Goal: Task Accomplishment & Management: Use online tool/utility

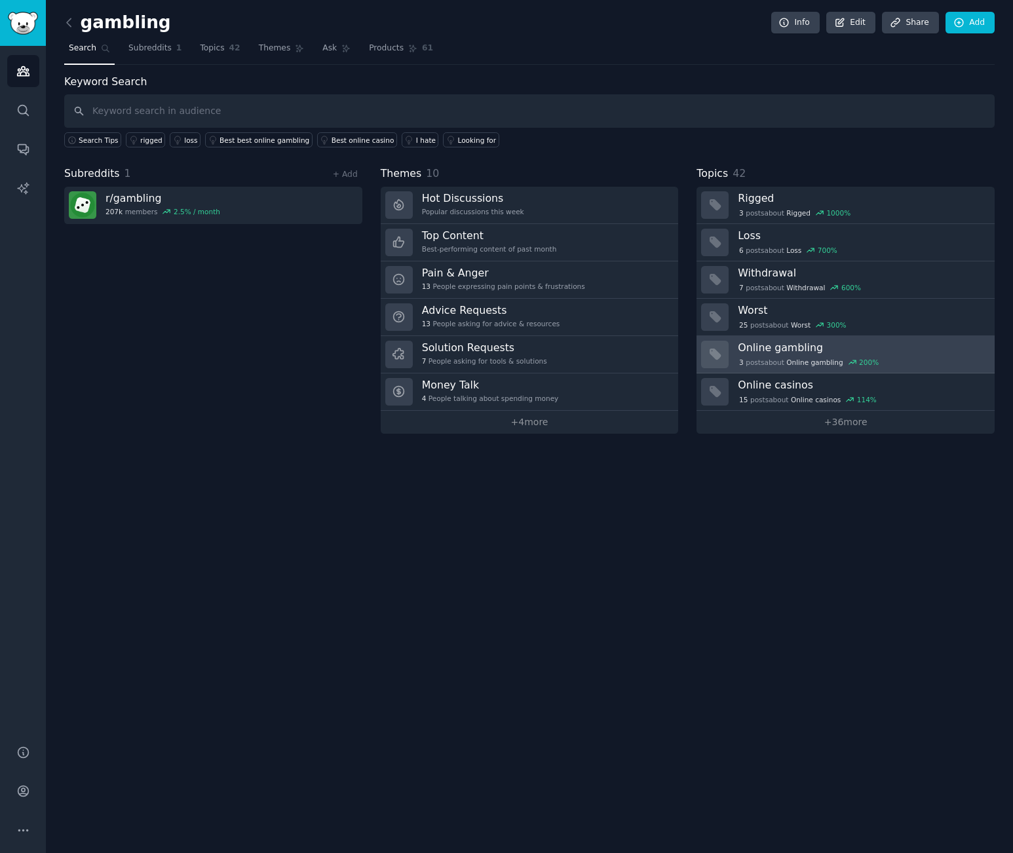
click at [770, 353] on h3 "Online gambling" at bounding box center [862, 348] width 248 height 14
click at [558, 584] on div "gambling Info Edit Share Add Search Subreddits 1 Topics 42 Themes Ask Products …" at bounding box center [529, 426] width 967 height 853
click at [69, 22] on icon at bounding box center [69, 23] width 14 height 14
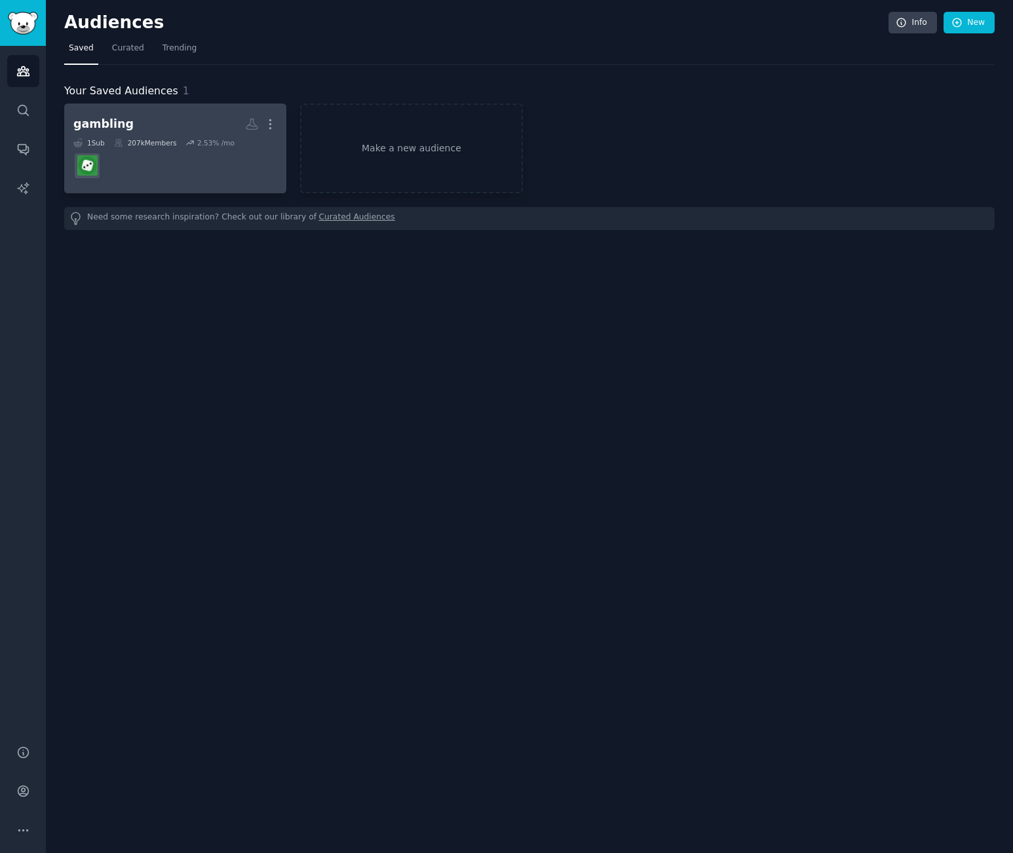
click at [136, 173] on dd "r/gambling" at bounding box center [175, 165] width 204 height 37
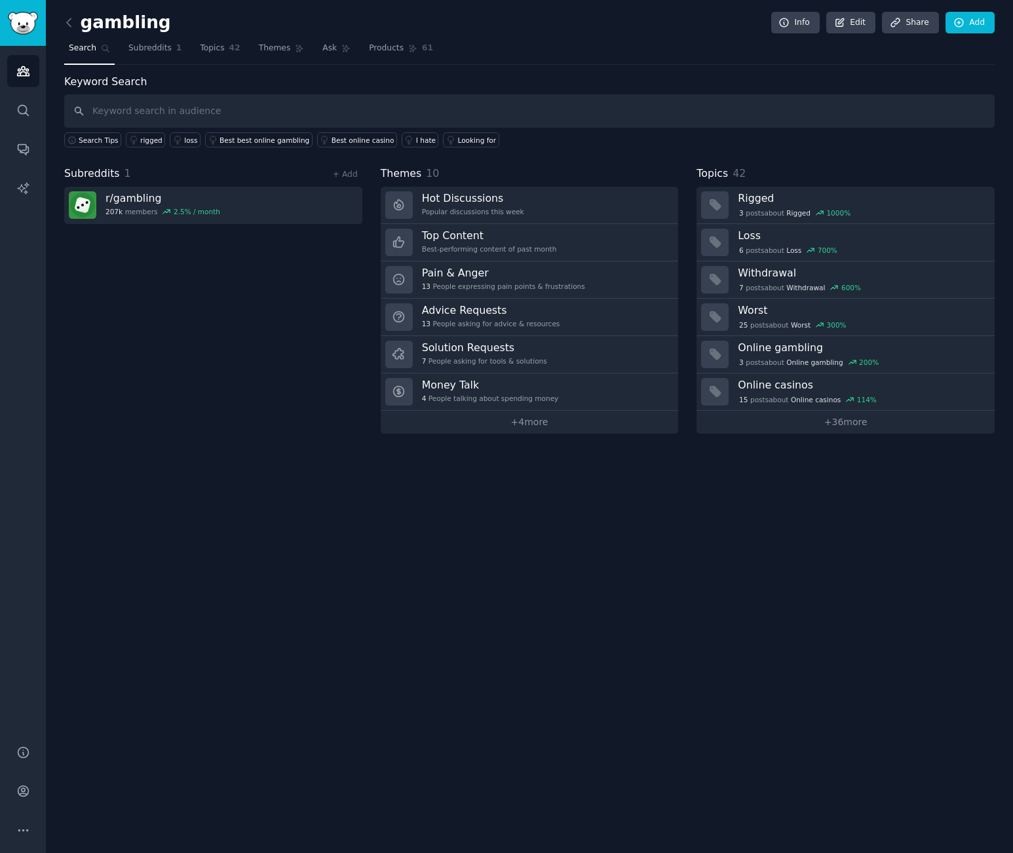
click at [569, 582] on div "gambling Info Edit Share Add Search Subreddits 1 Topics 42 Themes Ask Products …" at bounding box center [529, 426] width 967 height 853
click at [79, 48] on span "Search" at bounding box center [83, 49] width 28 height 12
click at [26, 73] on icon "Sidebar" at bounding box center [23, 71] width 12 height 9
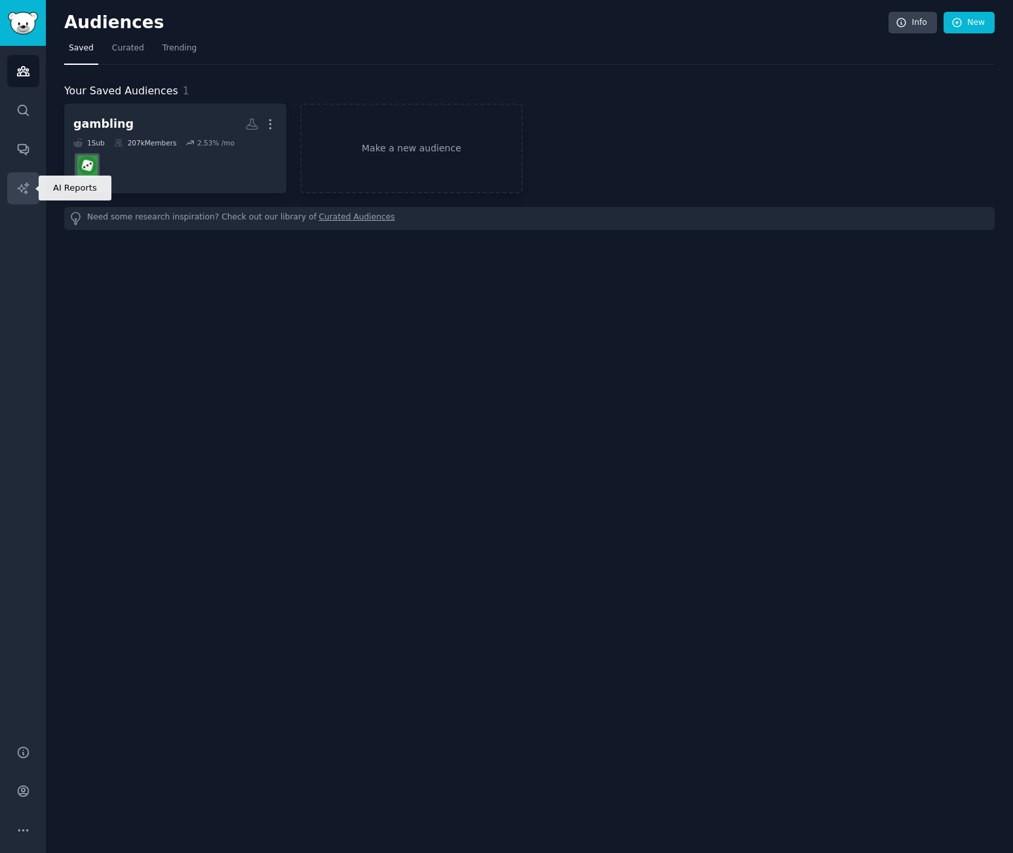
click at [26, 191] on icon "Sidebar" at bounding box center [22, 187] width 11 height 11
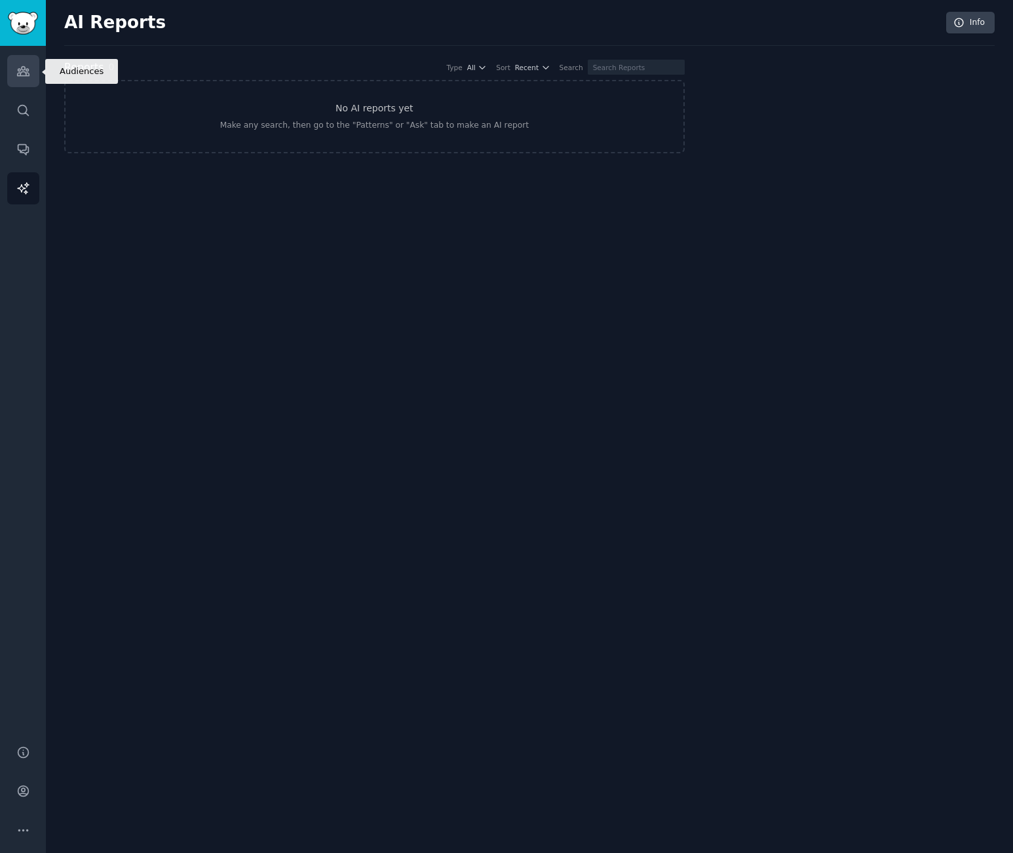
click at [24, 67] on icon "Sidebar" at bounding box center [23, 71] width 12 height 9
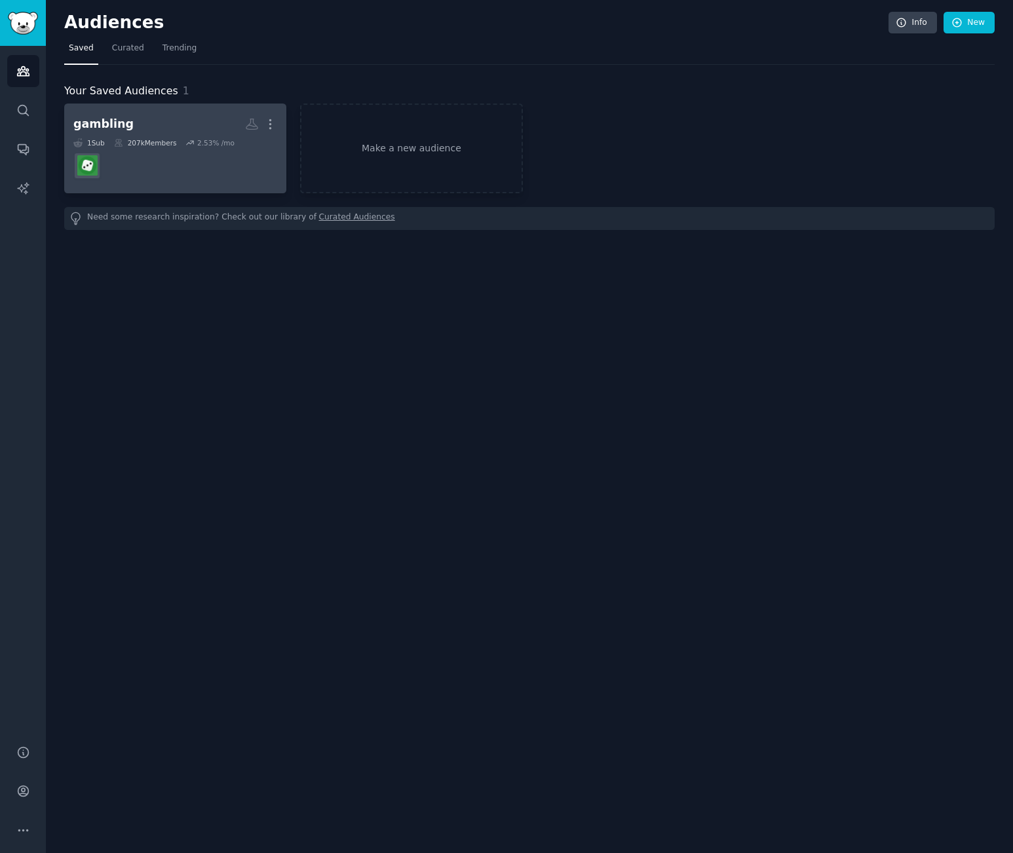
click at [147, 147] on div "207k Members" at bounding box center [145, 142] width 63 height 9
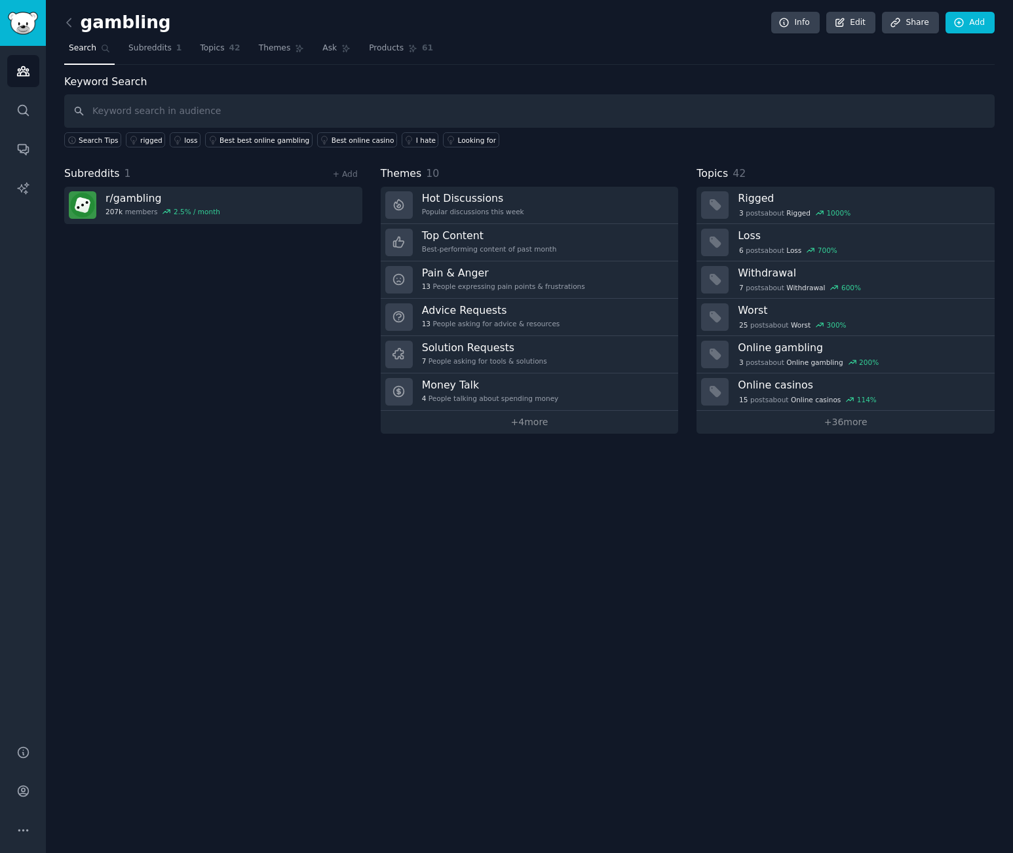
click at [247, 360] on div "Subreddits 1 + Add r/ gambling 207k members 2.5 % / month" at bounding box center [213, 300] width 298 height 268
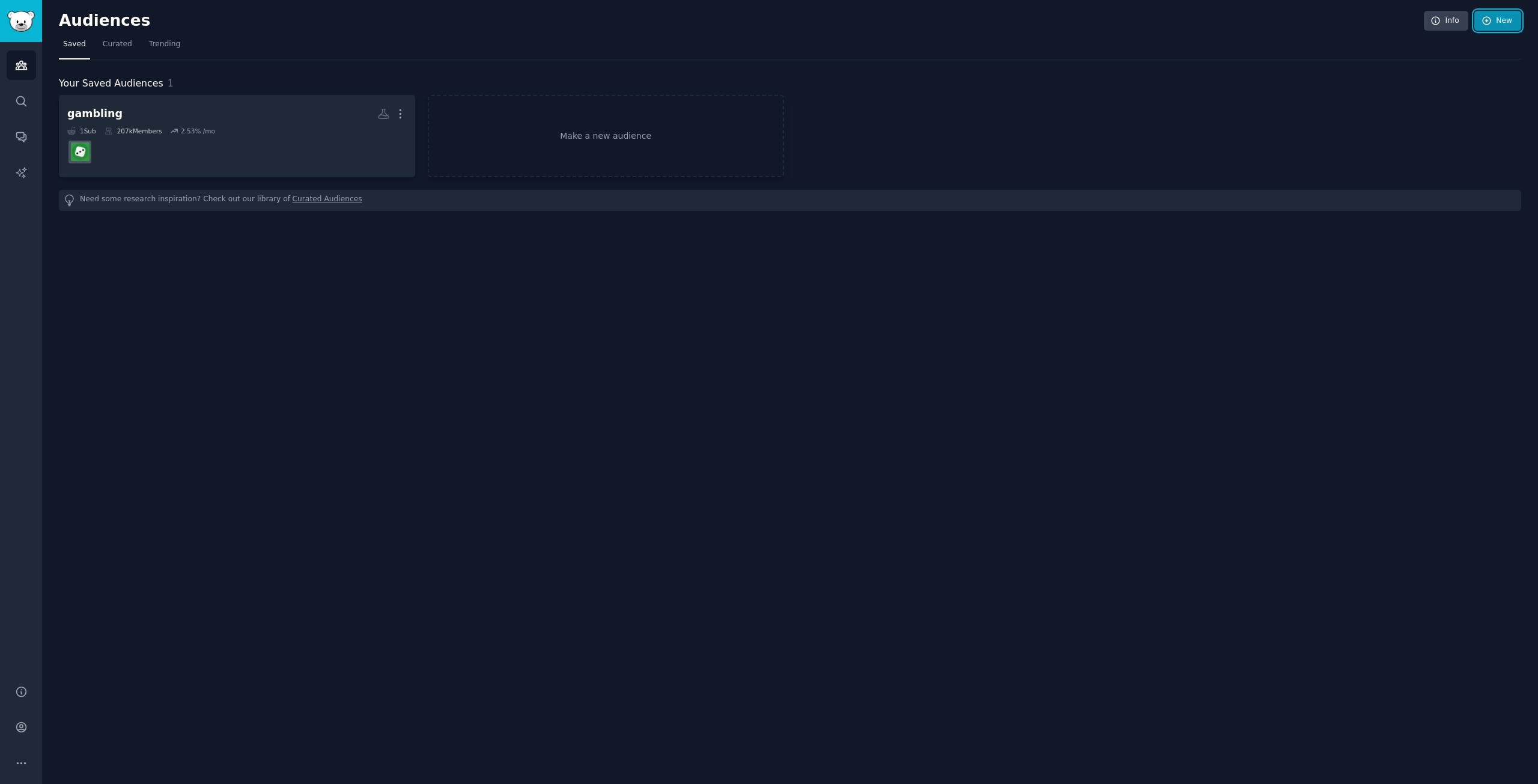
click at [1507, 18] on link "New" at bounding box center [1498, 21] width 47 height 20
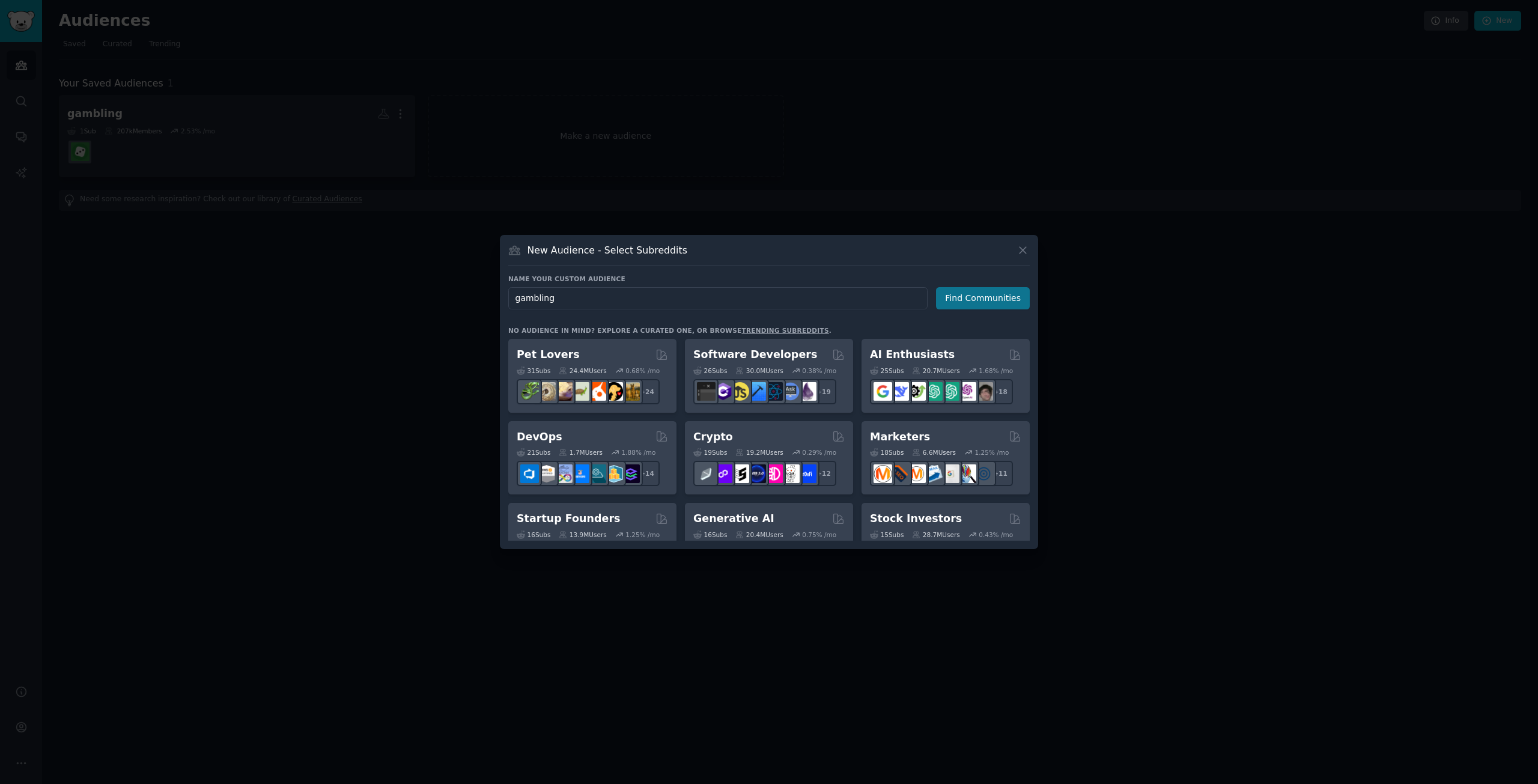
type input "gambling"
click at [982, 298] on button "Find Communities" at bounding box center [983, 298] width 94 height 22
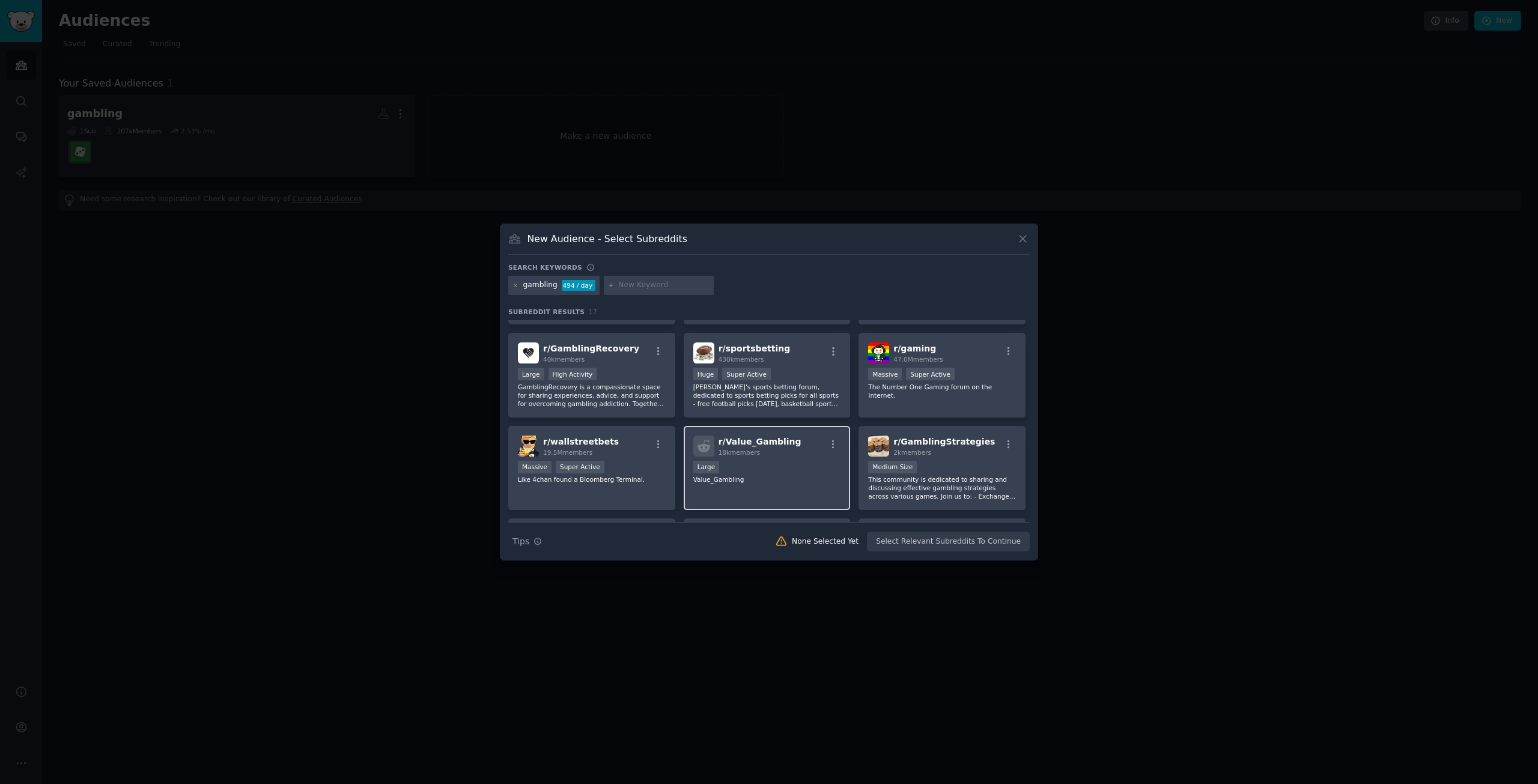
scroll to position [61, 0]
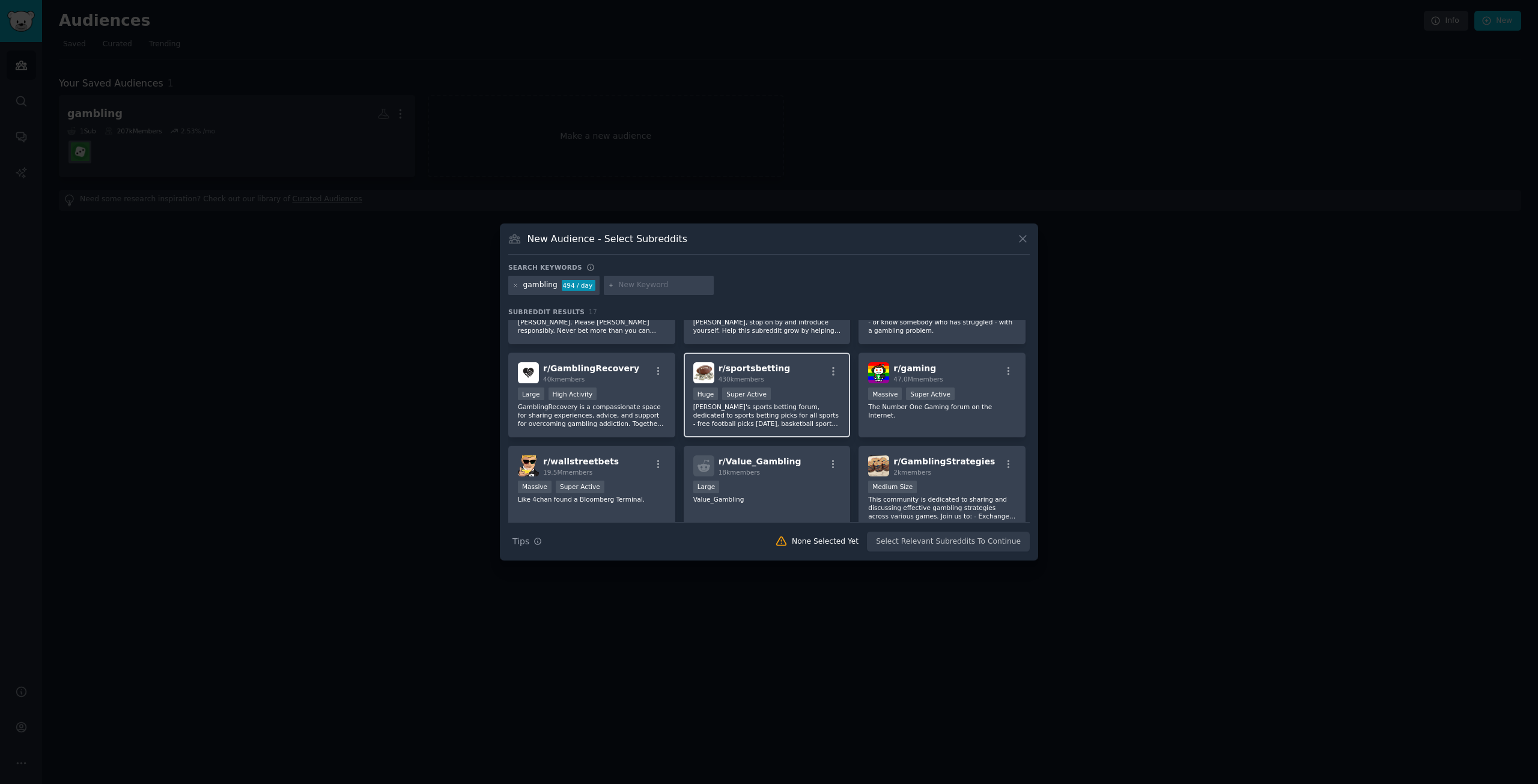
click at [773, 392] on div ">= 95th percentile for submissions / day Huge Super Active" at bounding box center [767, 395] width 148 height 15
click at [1003, 543] on button "Create Audience" at bounding box center [990, 542] width 79 height 20
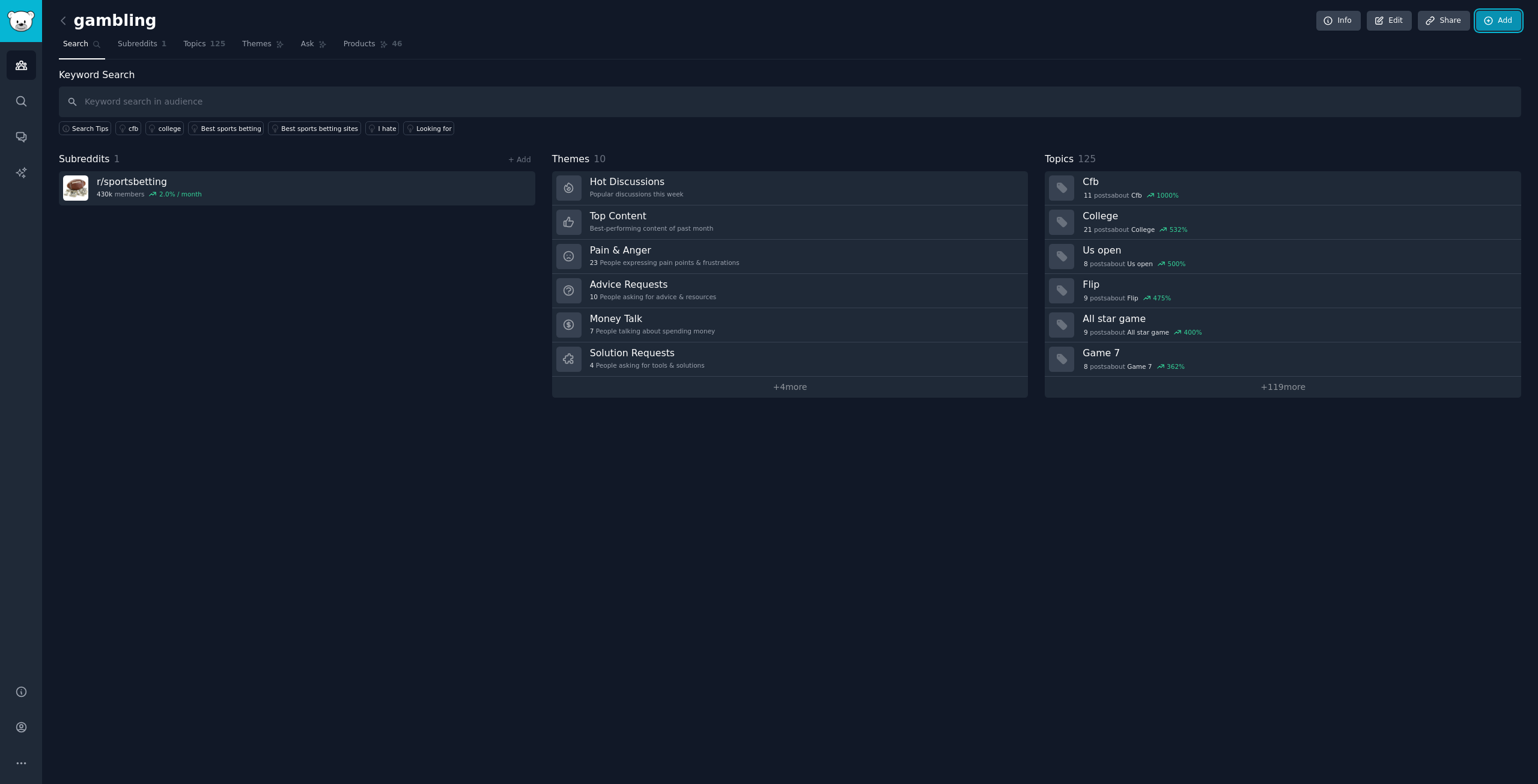
click at [1498, 23] on link "Add" at bounding box center [1499, 21] width 45 height 20
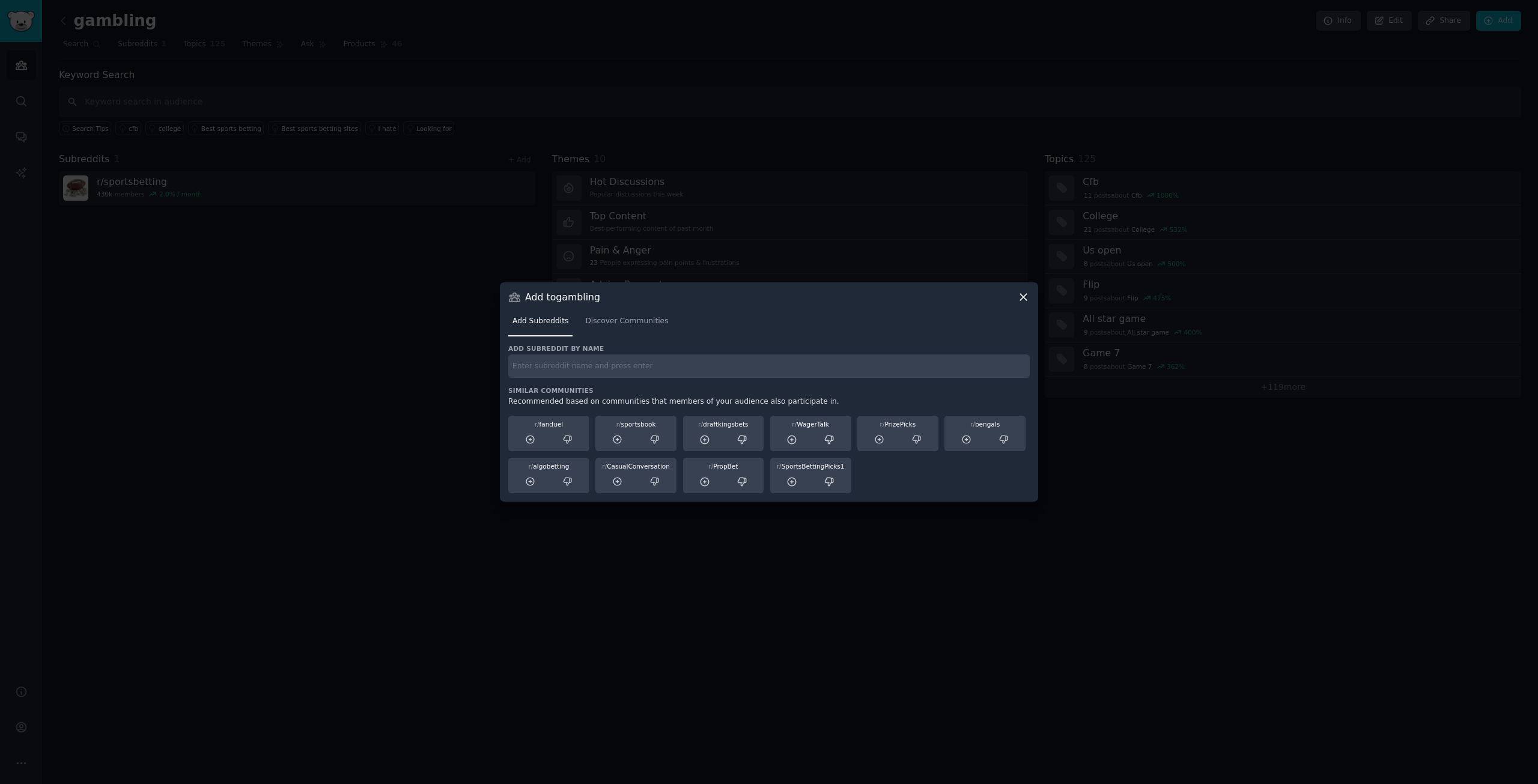
click at [637, 361] on input "text" at bounding box center [769, 367] width 522 height 24
type input "online casino"
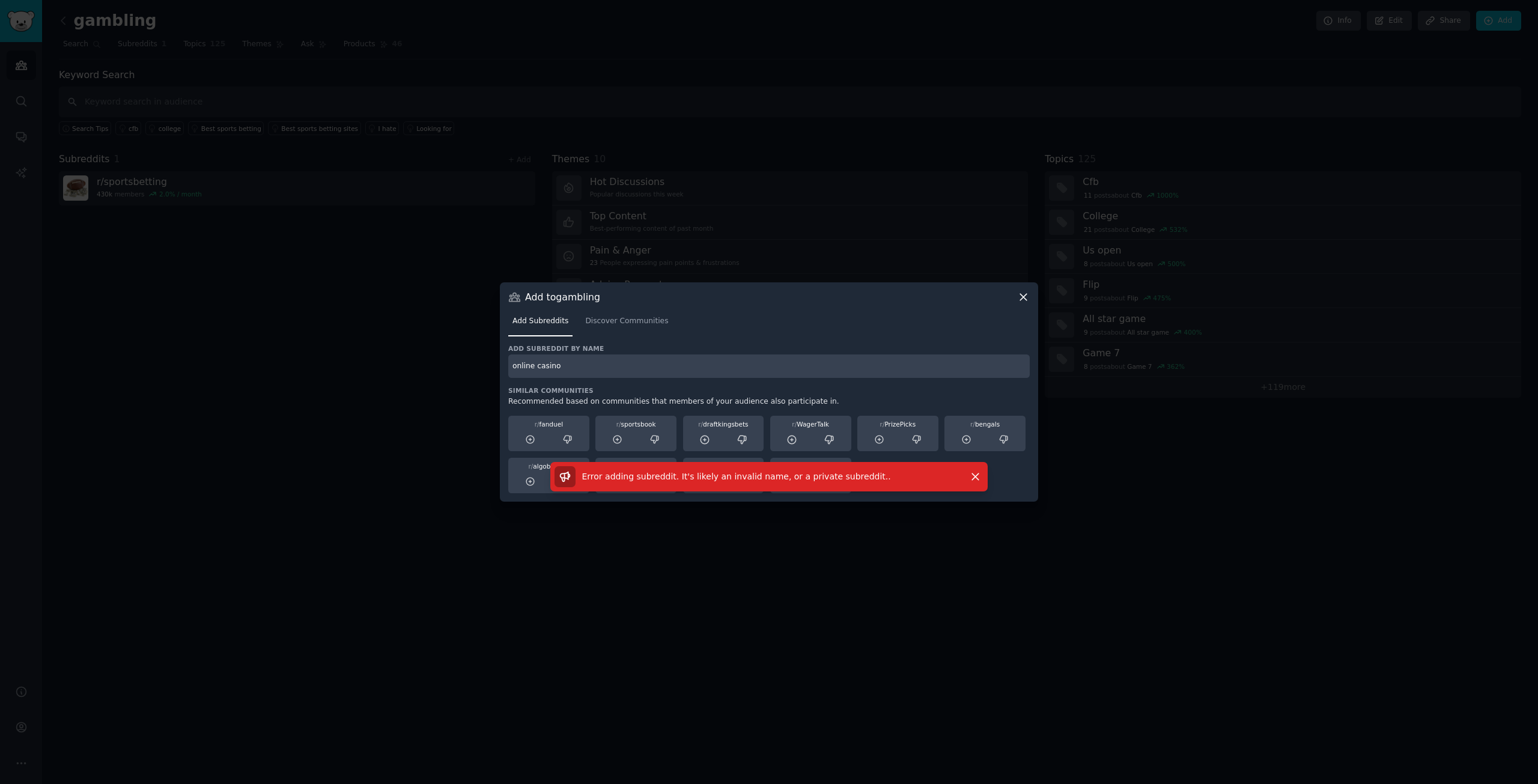
click at [593, 369] on input "online casino" at bounding box center [769, 367] width 522 height 24
drag, startPoint x: 568, startPoint y: 365, endPoint x: 494, endPoint y: 364, distance: 74.0
click at [495, 364] on div "​ Add to gambling Add Subreddits Discover Communities Add subreddit by name onl…" at bounding box center [769, 392] width 1530 height 784
click at [671, 360] on input "online casino" at bounding box center [769, 367] width 522 height 24
click at [1027, 297] on icon at bounding box center [1023, 297] width 13 height 13
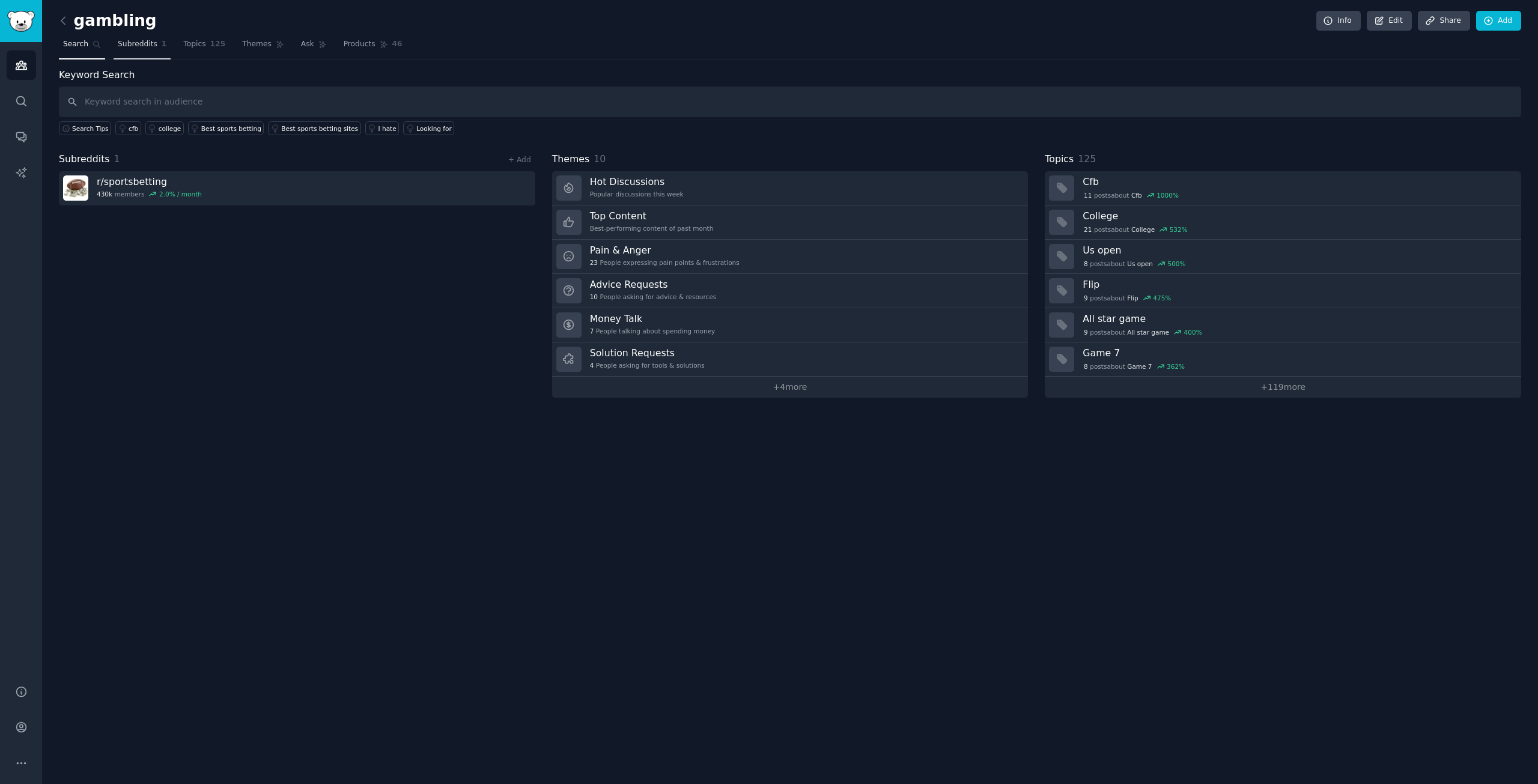
click at [128, 41] on span "Subreddits" at bounding box center [137, 45] width 39 height 11
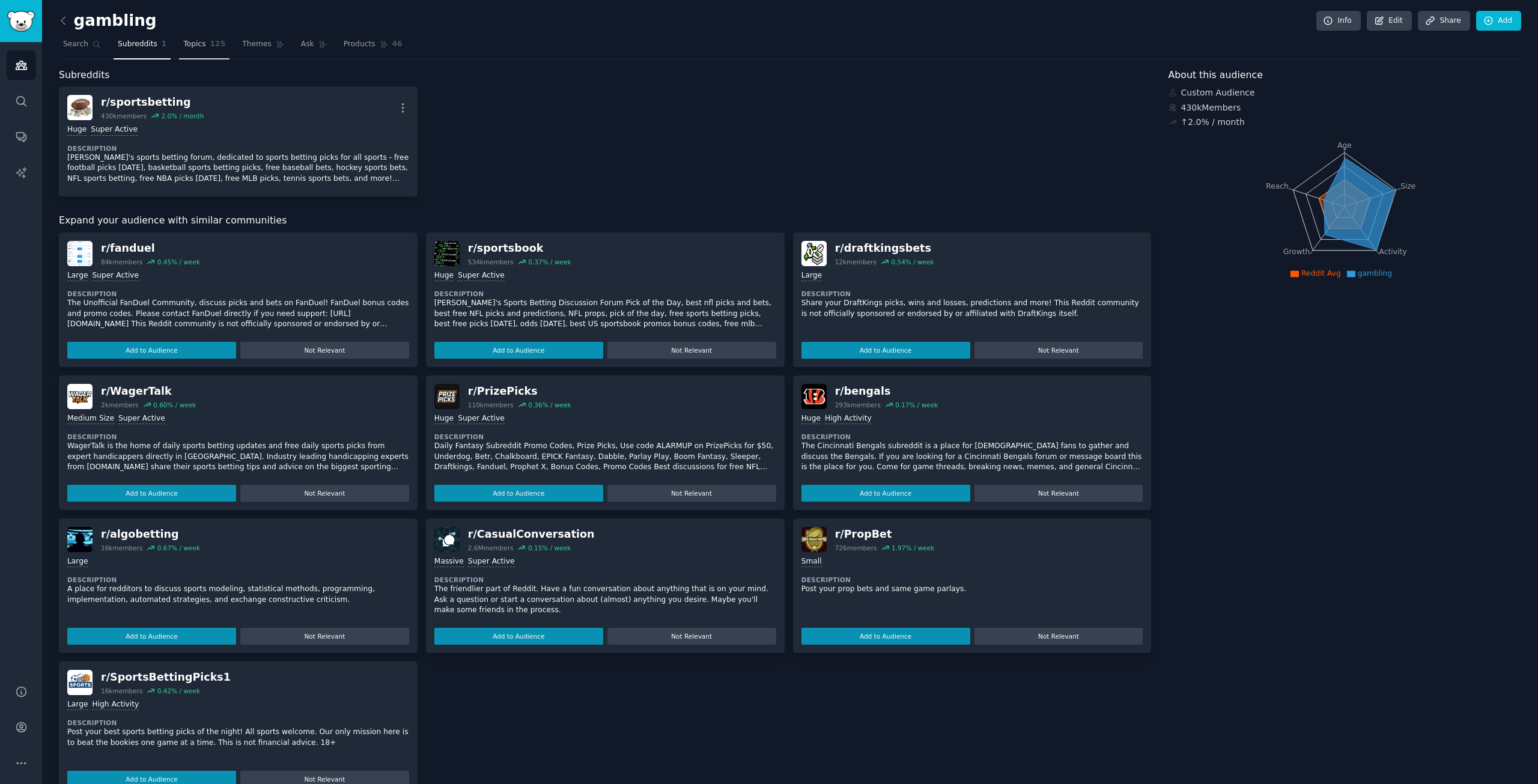
click at [210, 43] on span "125" at bounding box center [217, 45] width 16 height 11
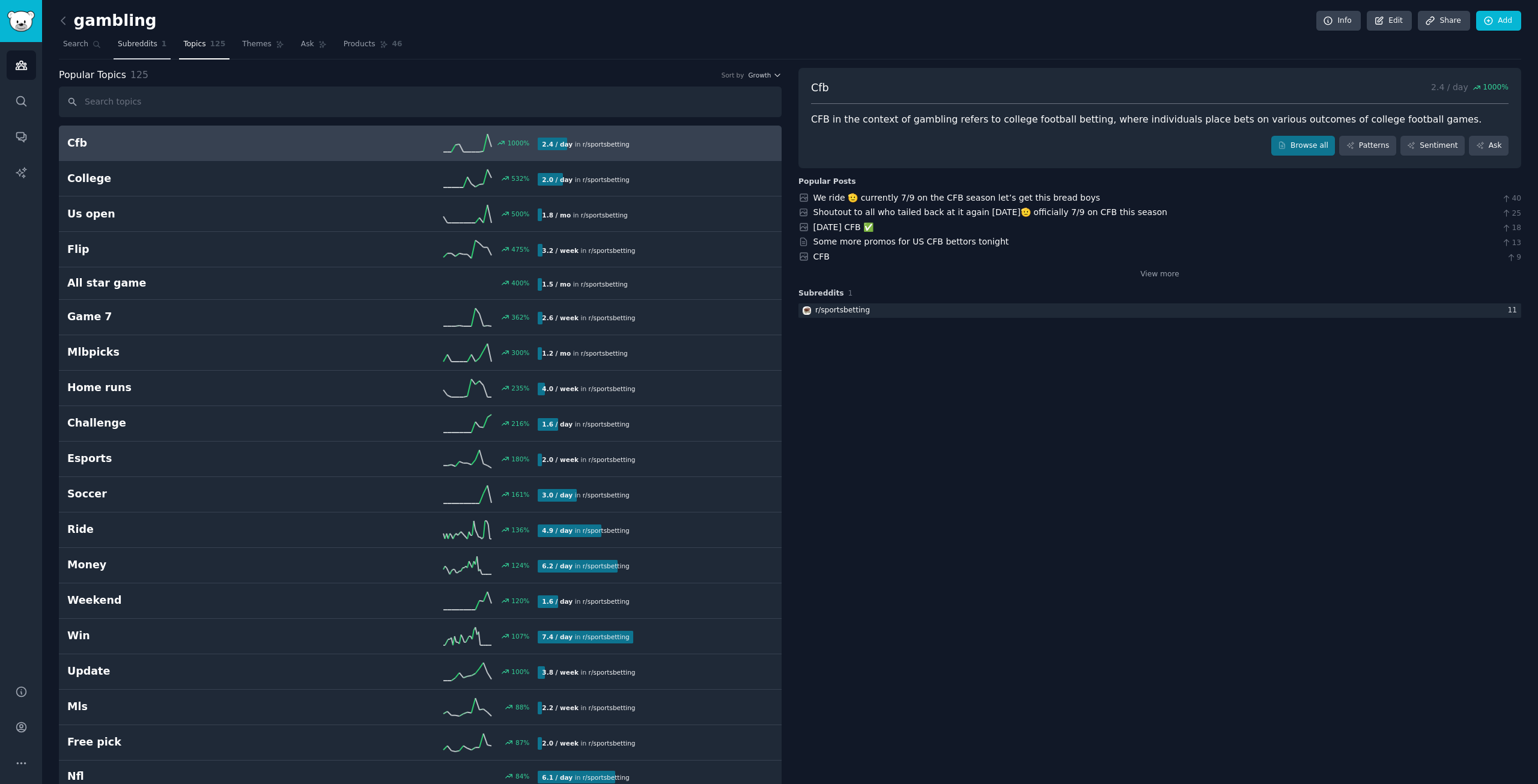
click at [117, 41] on span "Subreddits" at bounding box center [137, 45] width 39 height 11
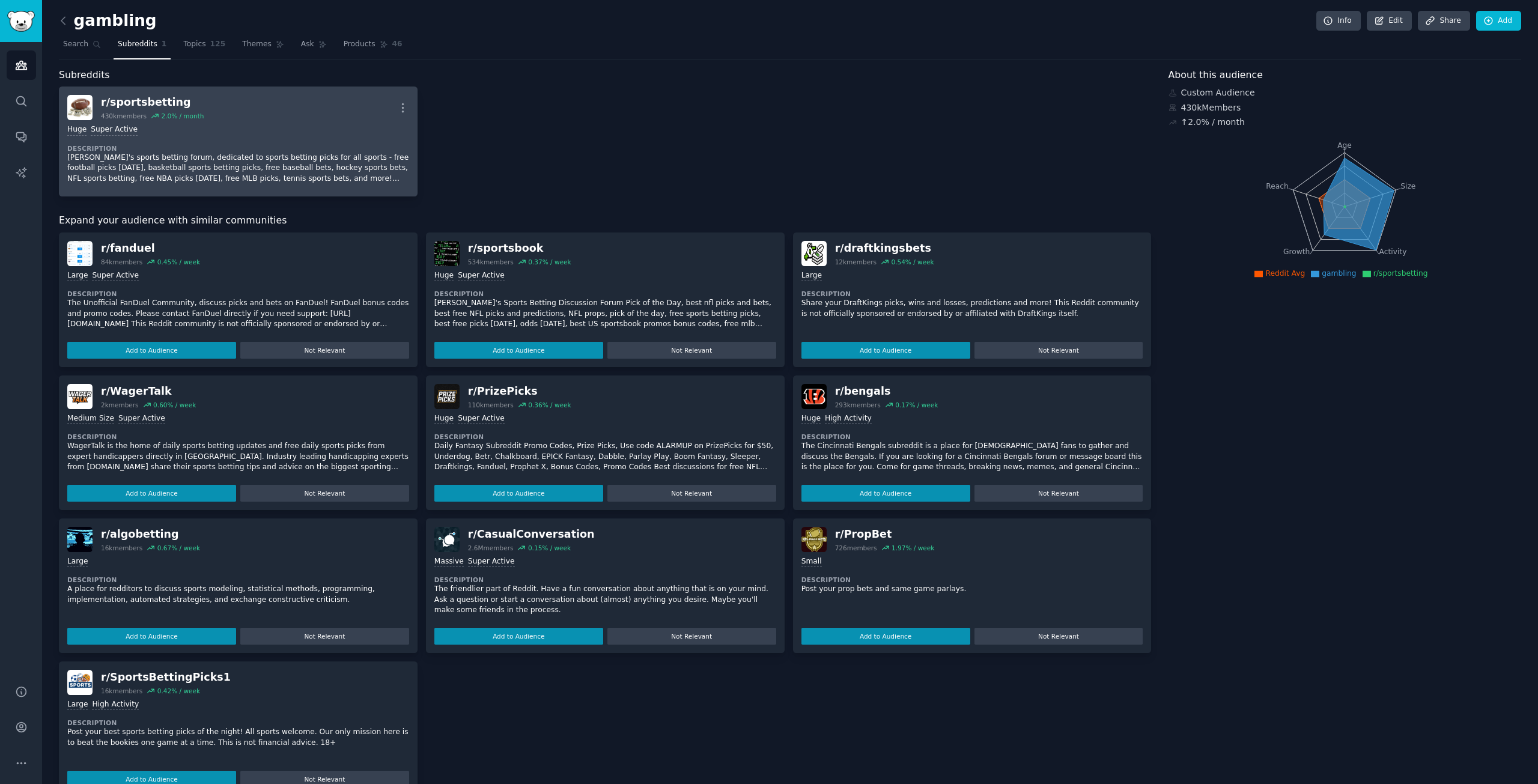
click at [280, 158] on p "Reddit's sports betting forum, dedicated to sports betting picks for all sports…" at bounding box center [238, 168] width 342 height 32
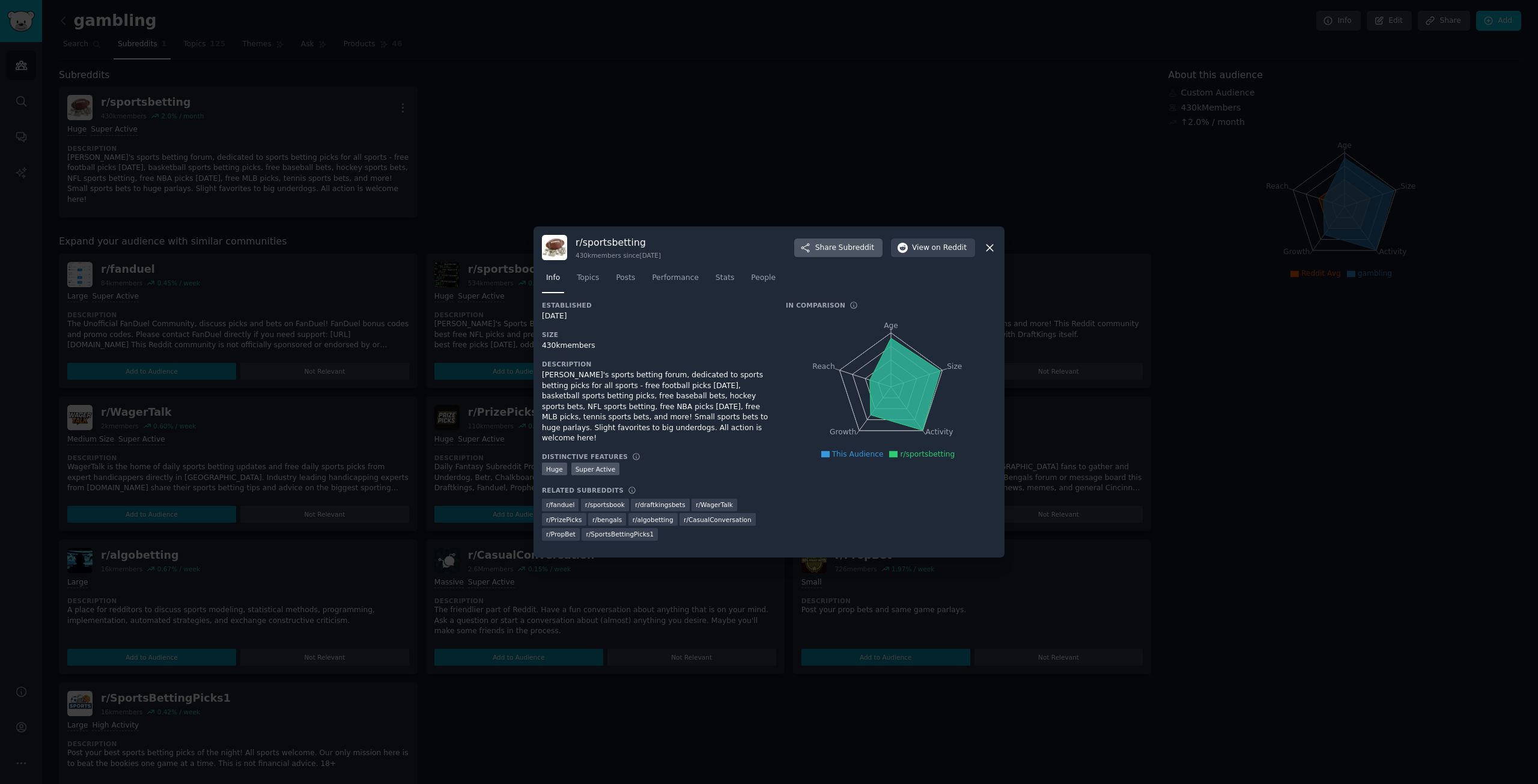
click at [851, 250] on span "Subreddit" at bounding box center [857, 248] width 36 height 11
click at [1145, 261] on div at bounding box center [769, 392] width 1538 height 784
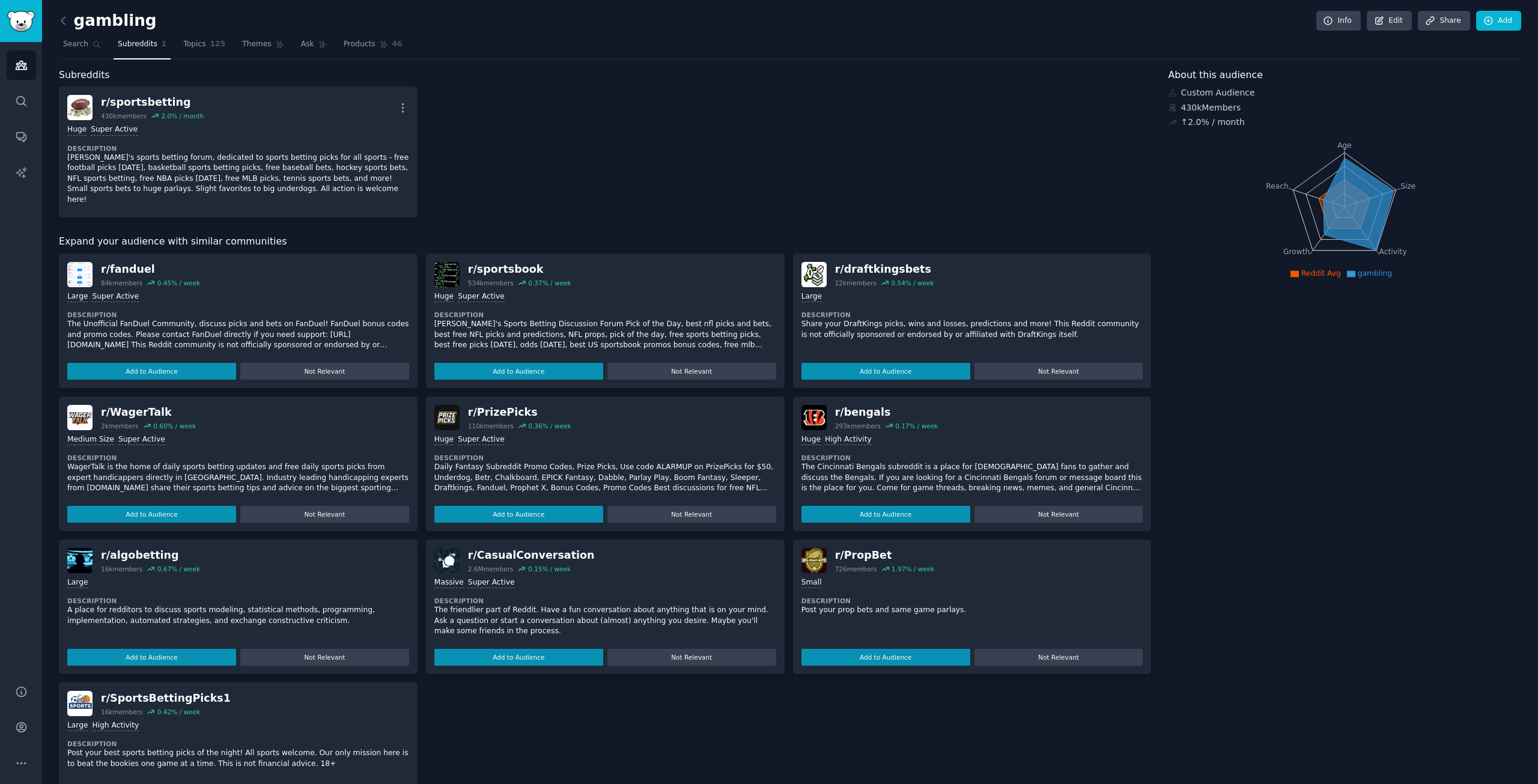
click at [89, 22] on h2 "gambling" at bounding box center [107, 20] width 98 height 19
click at [61, 21] on icon at bounding box center [63, 20] width 4 height 7
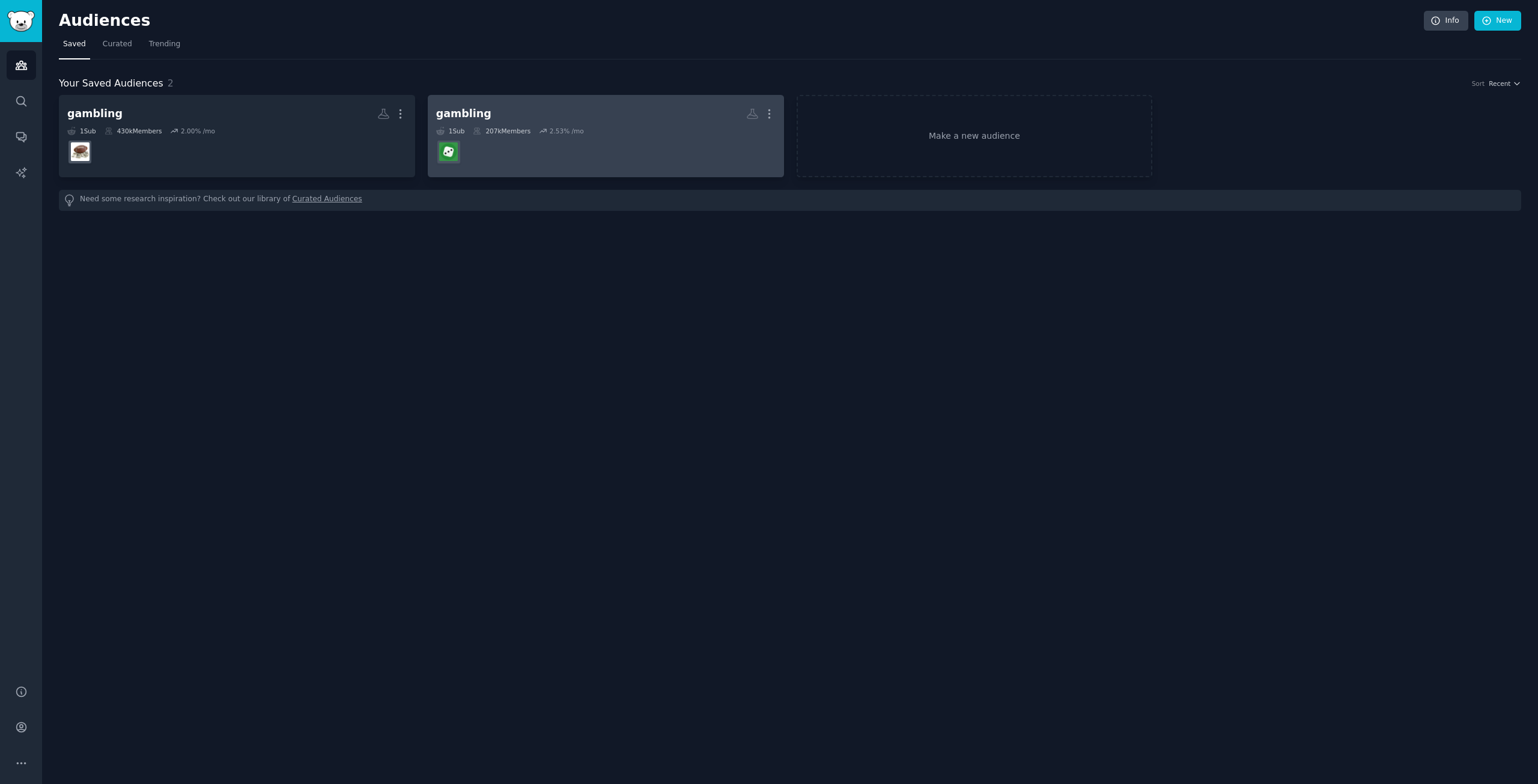
click at [620, 140] on dd "r/gambling" at bounding box center [606, 151] width 339 height 34
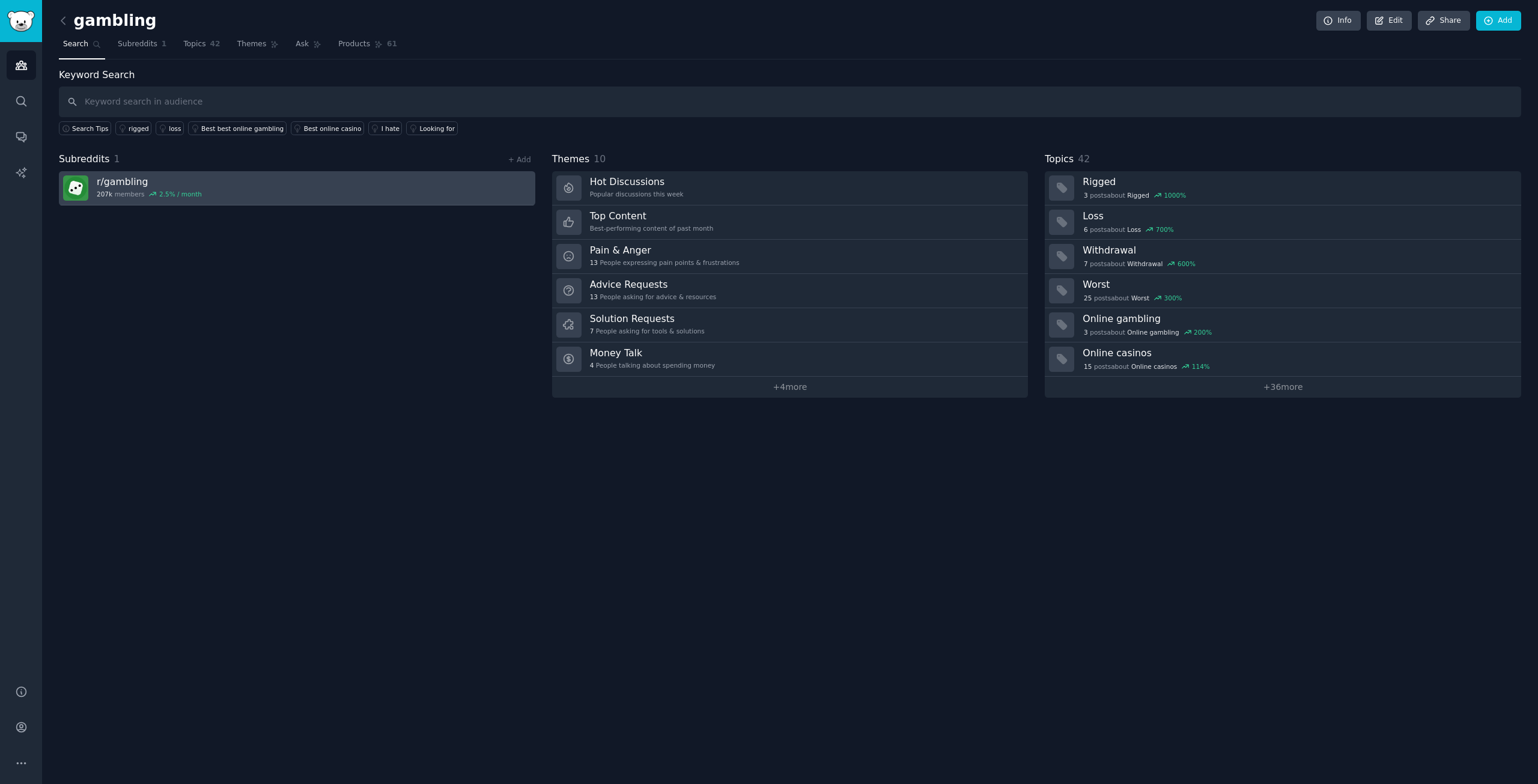
click at [252, 187] on link "r/ gambling 207k members 2.5 % / month" at bounding box center [297, 188] width 477 height 34
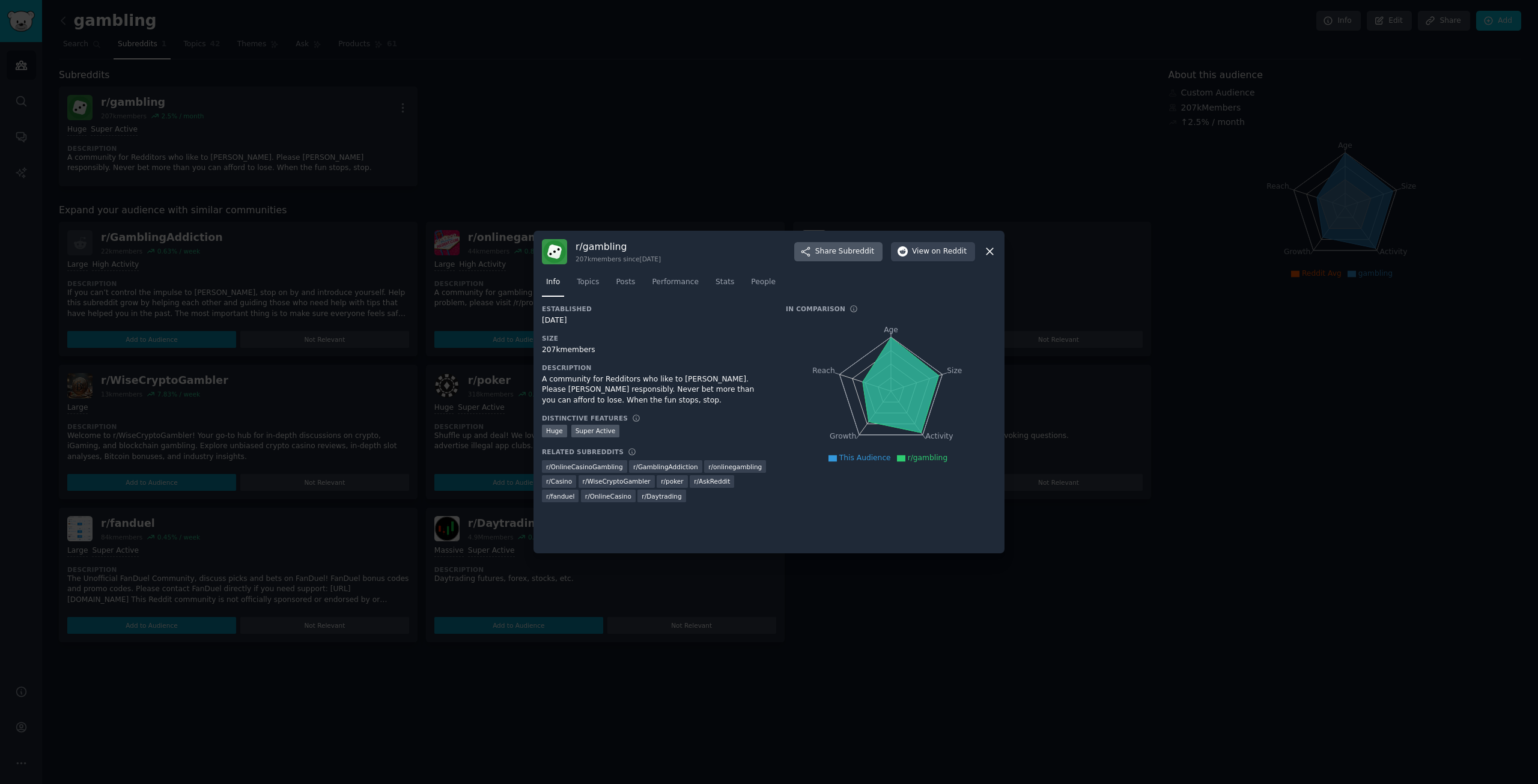
click at [833, 253] on span "Share Subreddit" at bounding box center [845, 252] width 59 height 11
click at [995, 252] on icon at bounding box center [990, 251] width 13 height 13
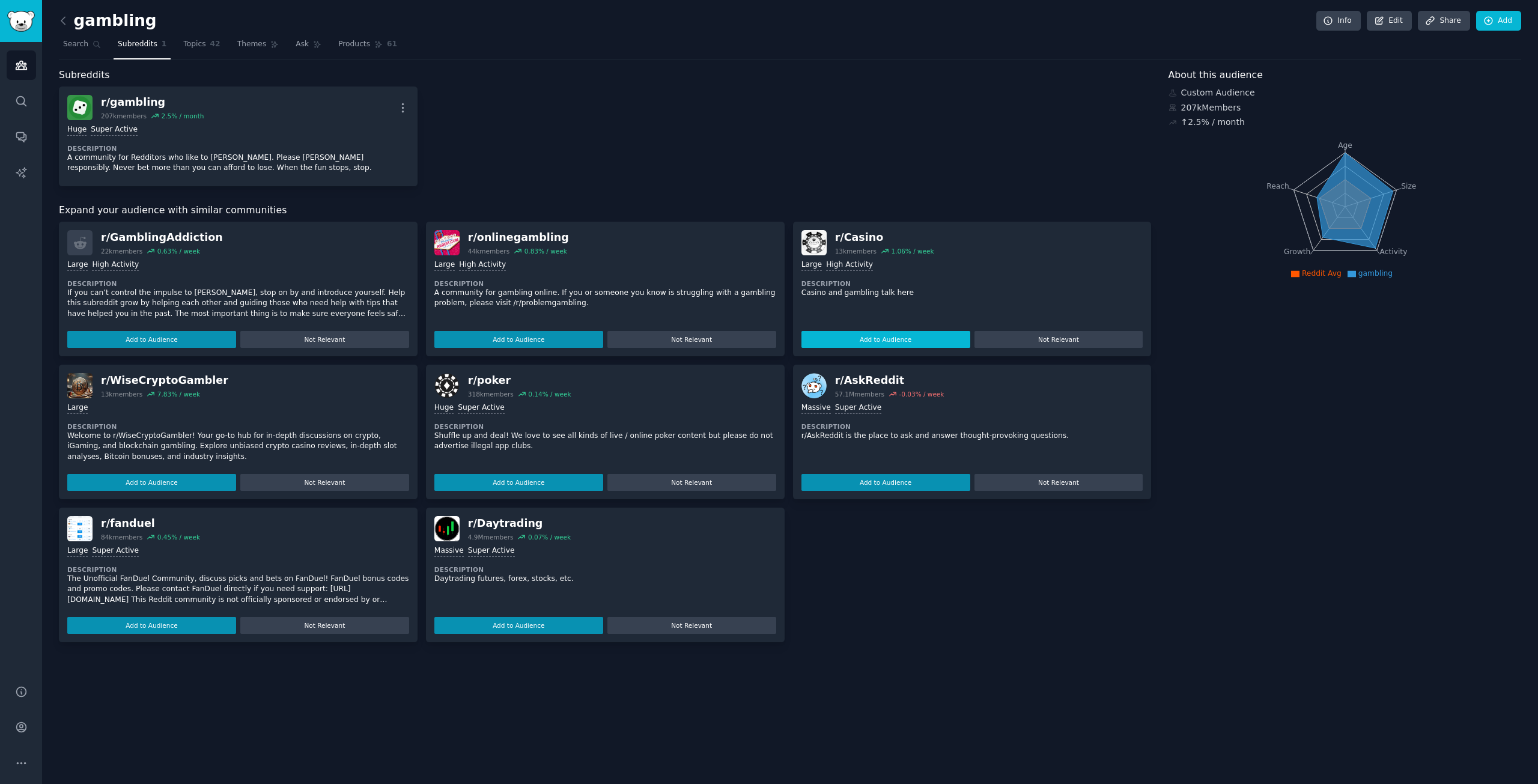
click at [889, 338] on button "Add to Audience" at bounding box center [886, 339] width 169 height 17
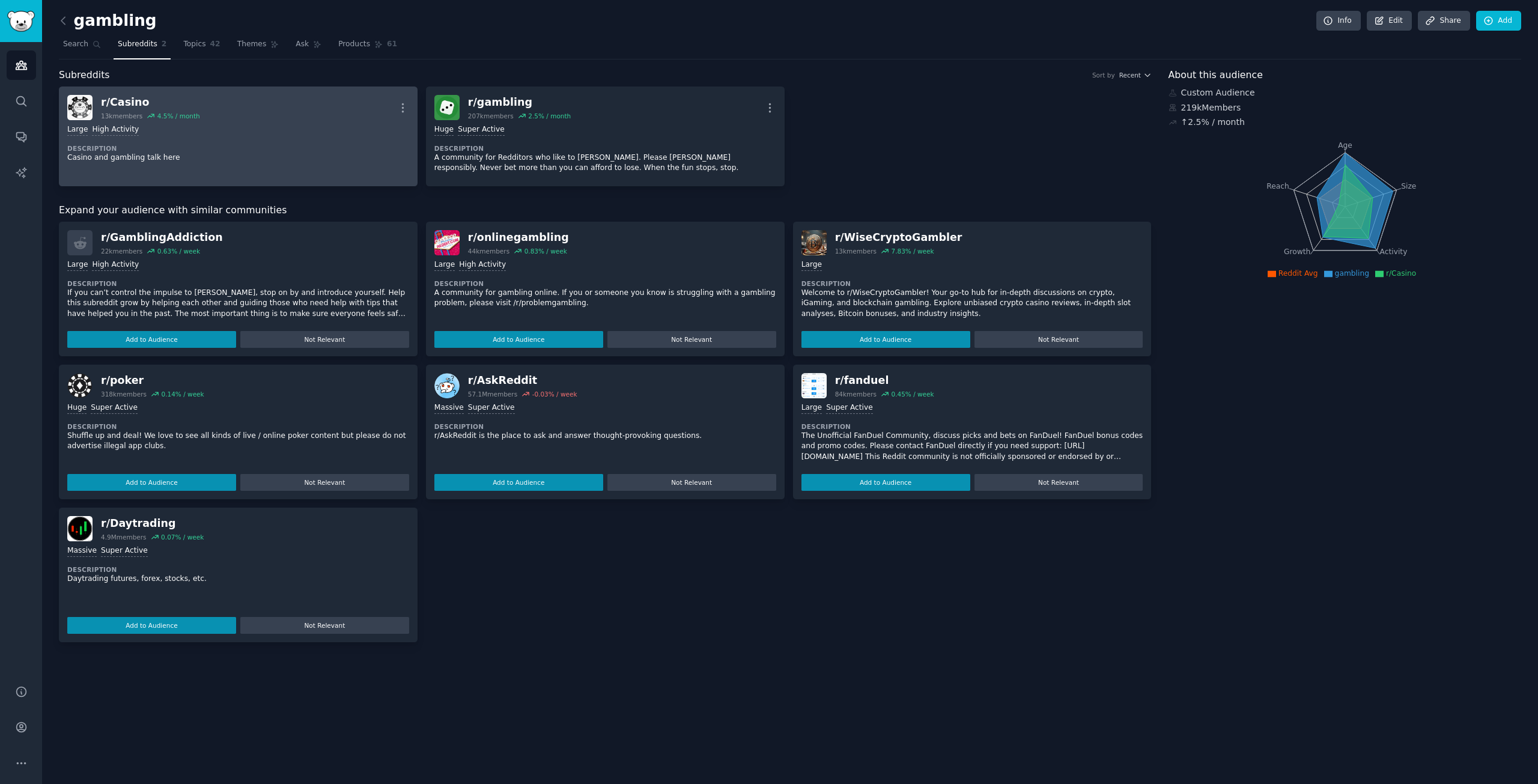
click at [253, 128] on div "Large High Activity" at bounding box center [238, 130] width 342 height 11
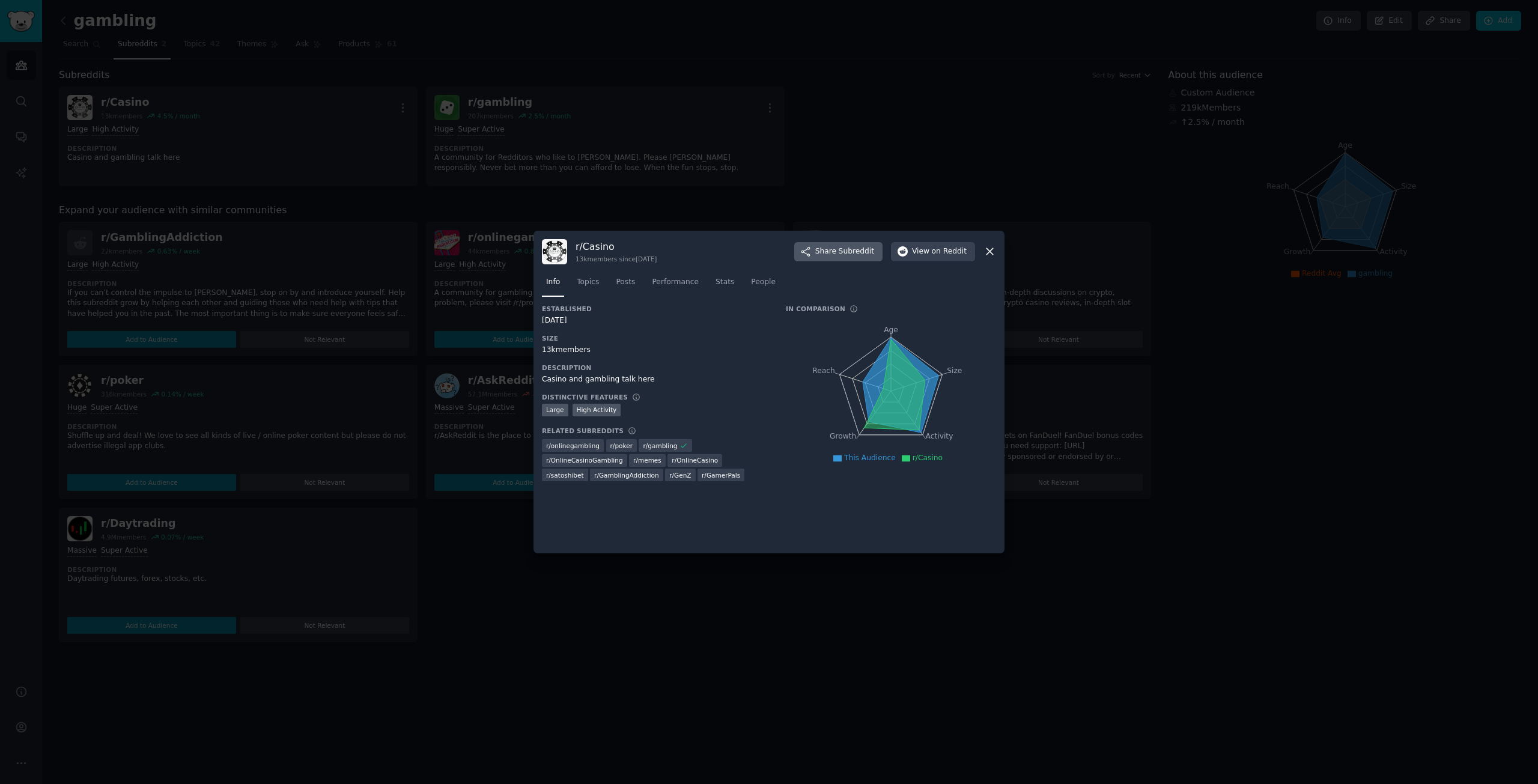
click at [845, 253] on span "Share Subreddit" at bounding box center [845, 252] width 59 height 11
